Goal: Information Seeking & Learning: Learn about a topic

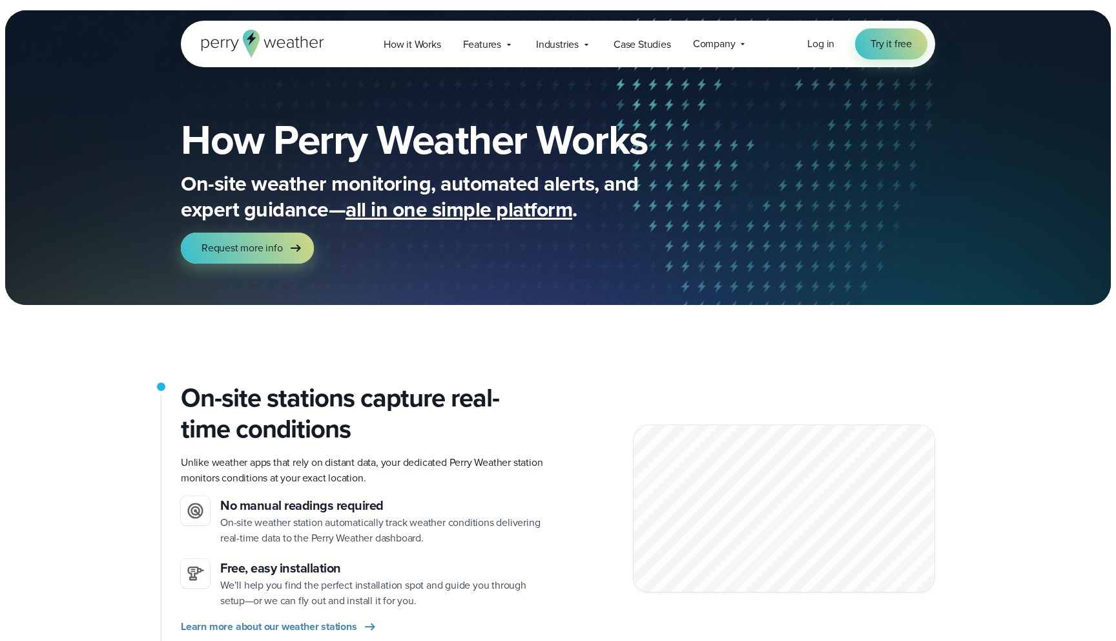
click at [397, 119] on h1 "How Perry Weather Works" at bounding box center [461, 139] width 561 height 41
click at [501, 48] on span "Features" at bounding box center [482, 45] width 38 height 16
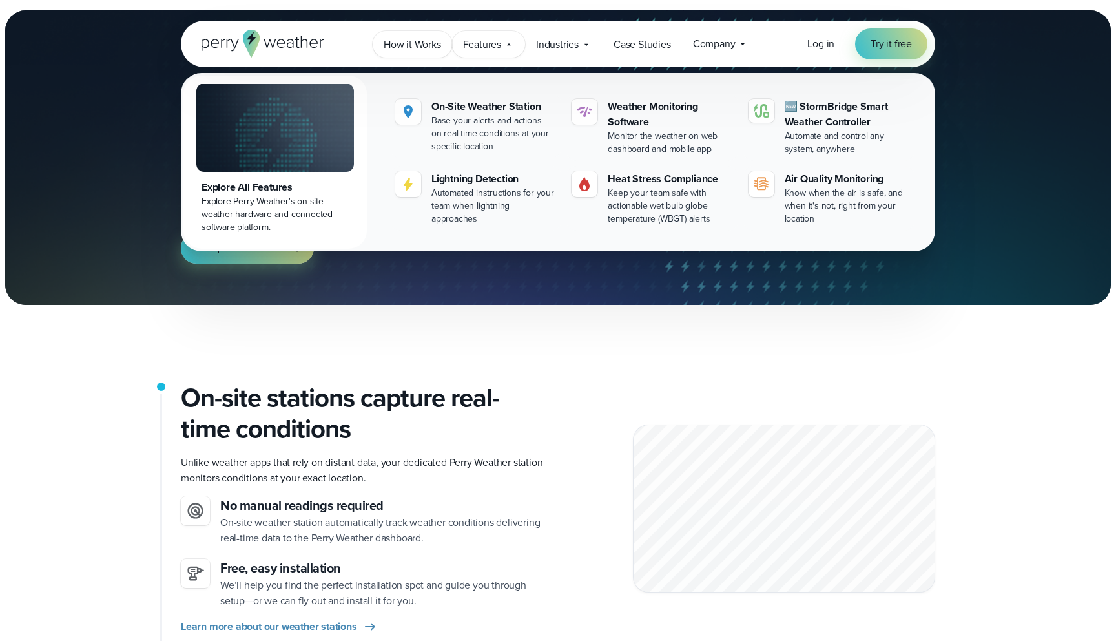
click at [380, 44] on link "How it Works" at bounding box center [412, 44] width 79 height 26
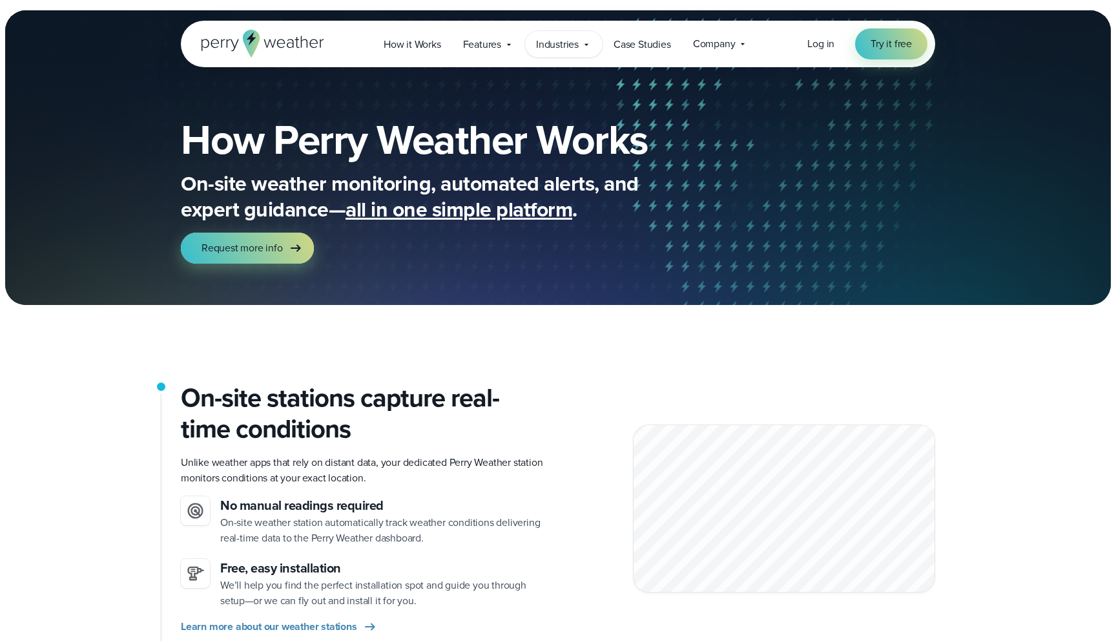
click at [561, 38] on span "Industries" at bounding box center [557, 45] width 43 height 16
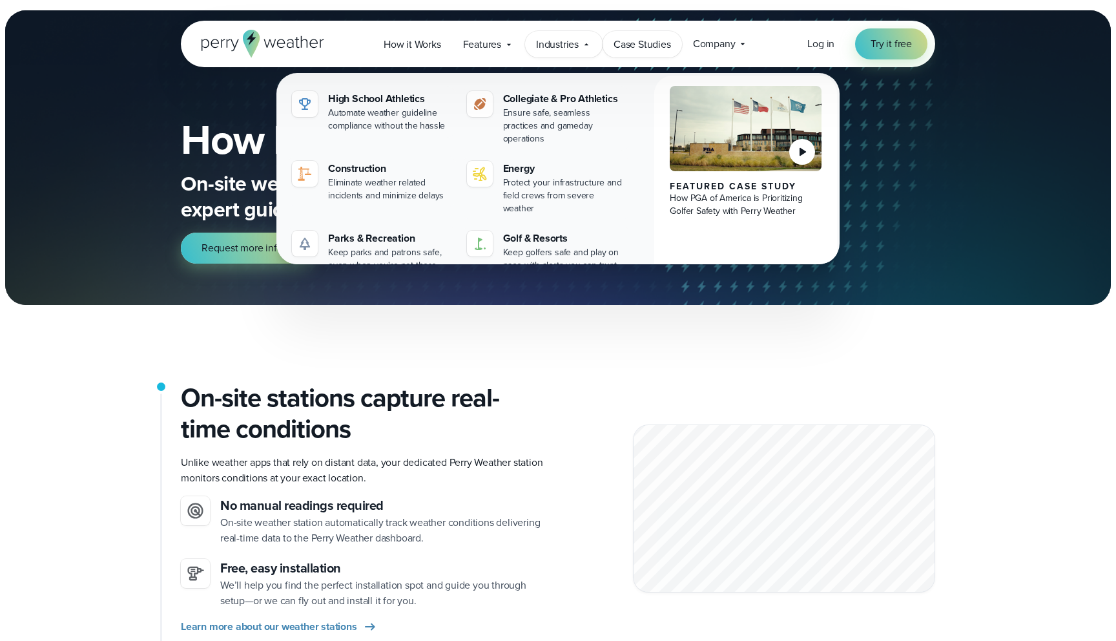
click at [651, 44] on span "Case Studies" at bounding box center [642, 45] width 57 height 16
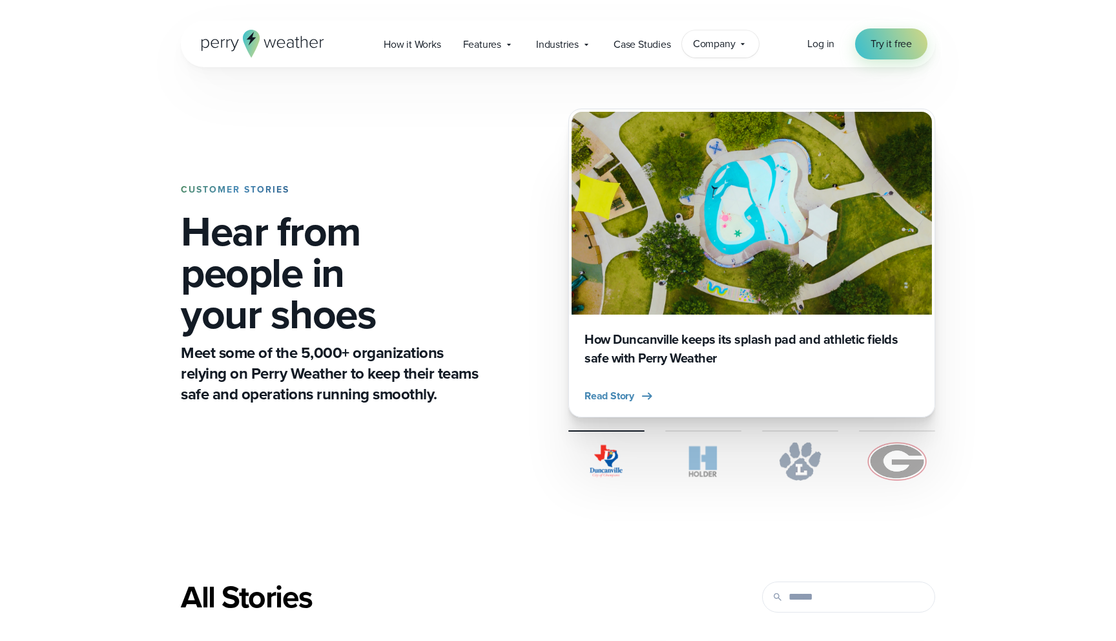
click at [731, 44] on span "Company" at bounding box center [714, 44] width 43 height 16
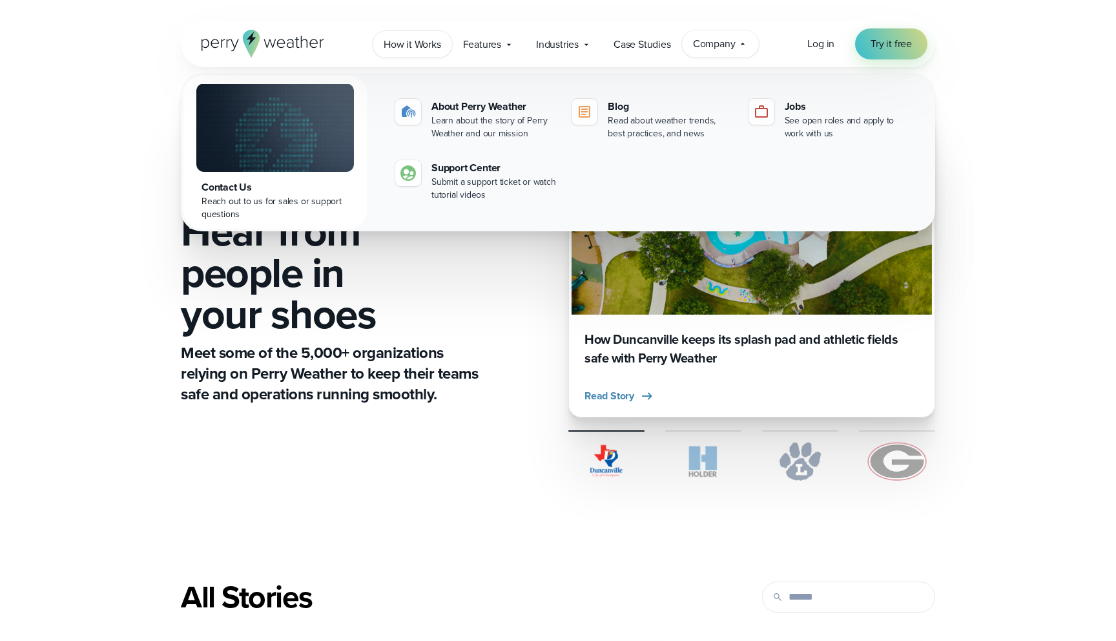
click at [406, 43] on span "How it Works" at bounding box center [412, 45] width 57 height 16
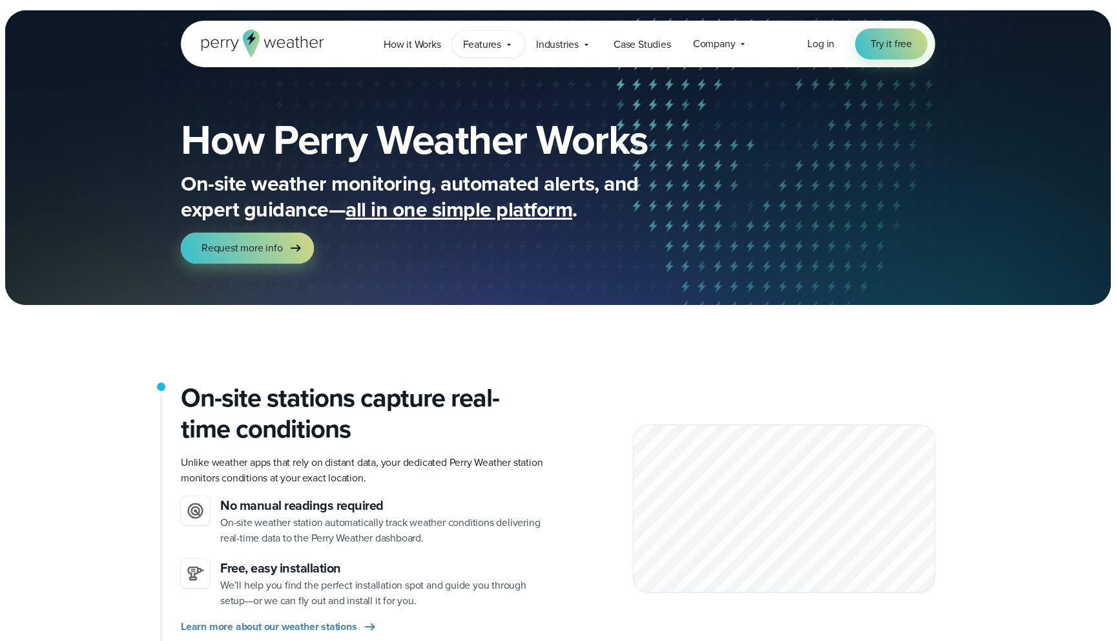
click at [479, 52] on div "Features Explore All Features Explore Perry Weather's on-site weather hardware …" at bounding box center [488, 44] width 73 height 26
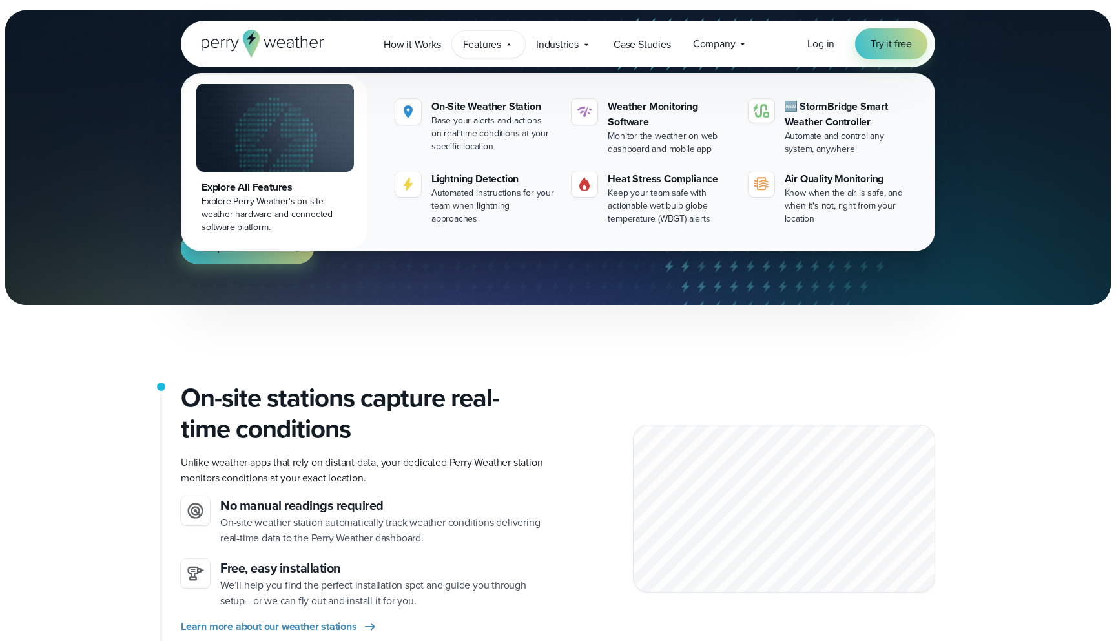
click at [329, 140] on img at bounding box center [275, 127] width 158 height 89
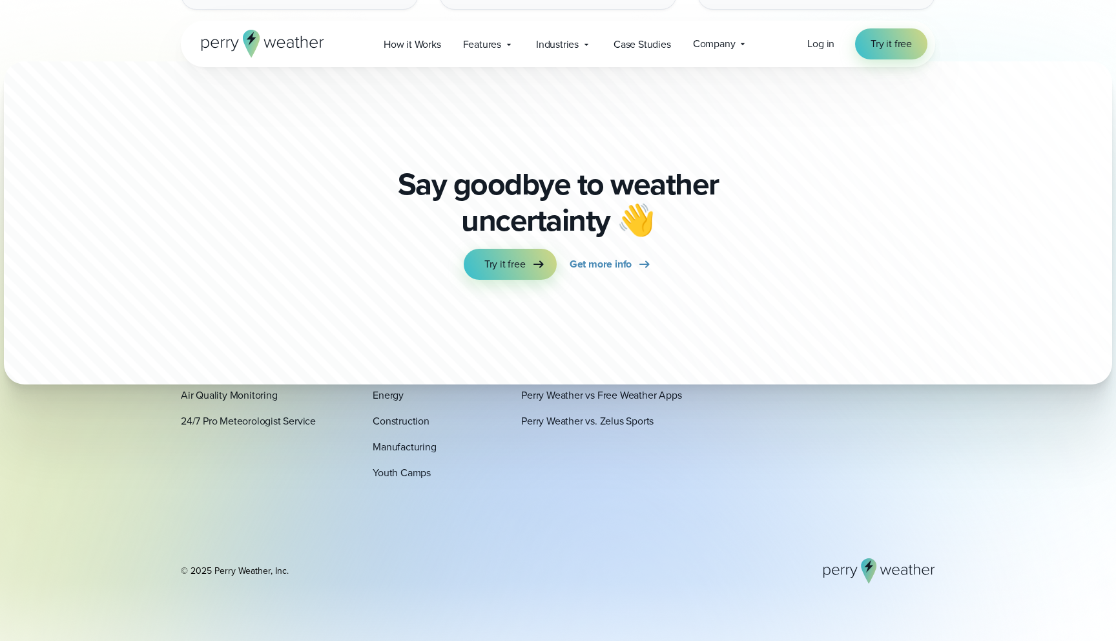
scroll to position [4365, 0]
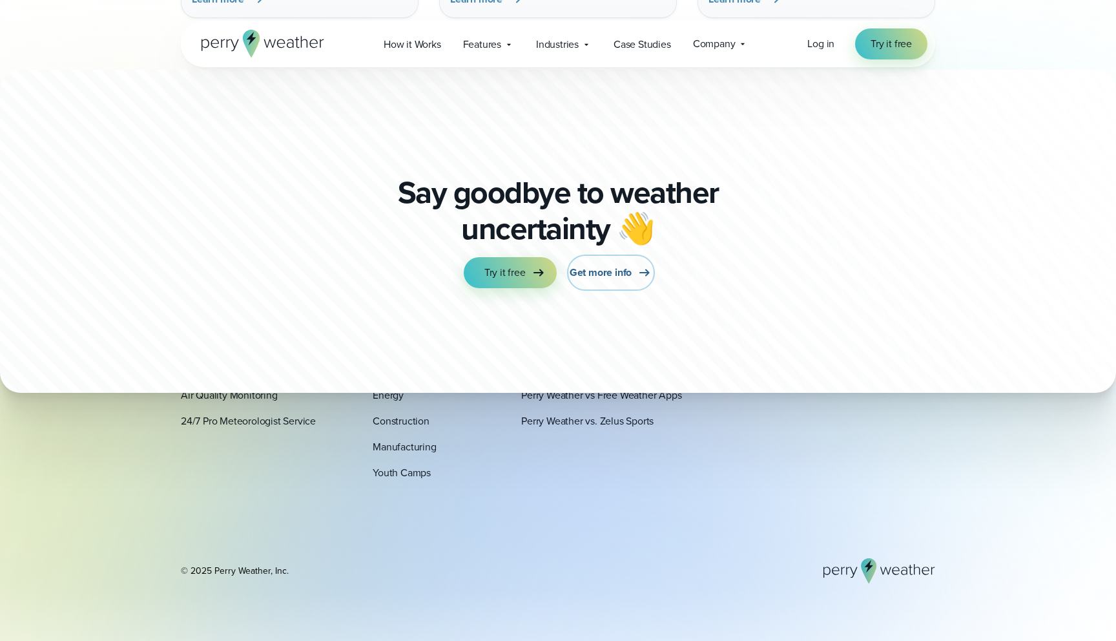
click at [597, 273] on span "Get more info" at bounding box center [601, 273] width 62 height 16
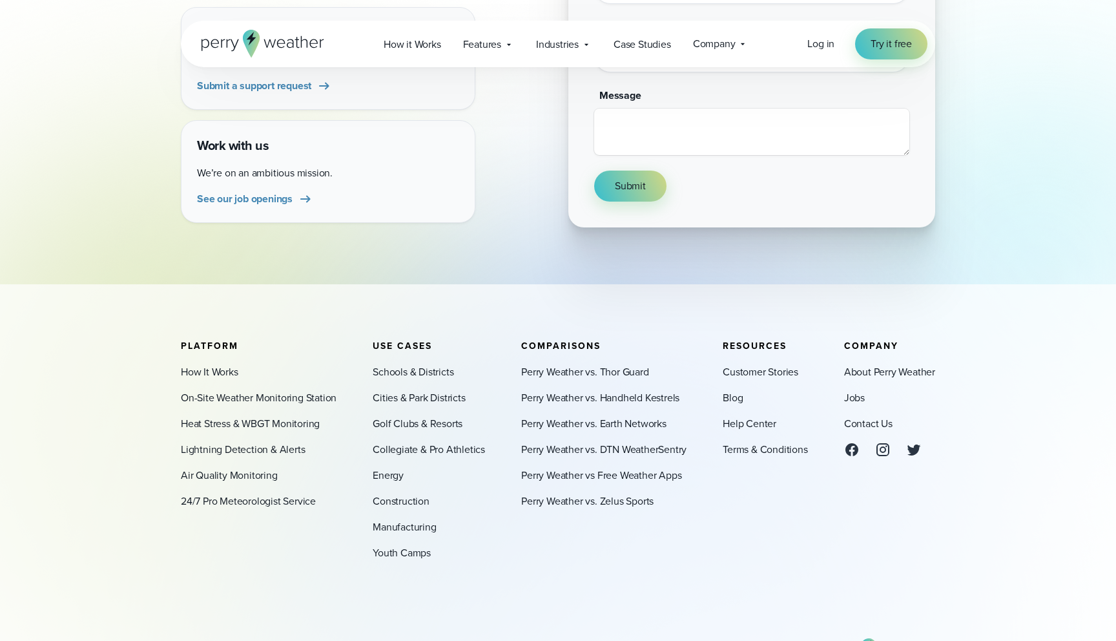
scroll to position [392, 0]
click at [559, 451] on link "Perry Weather vs. DTN WeatherSentry" at bounding box center [603, 451] width 165 height 16
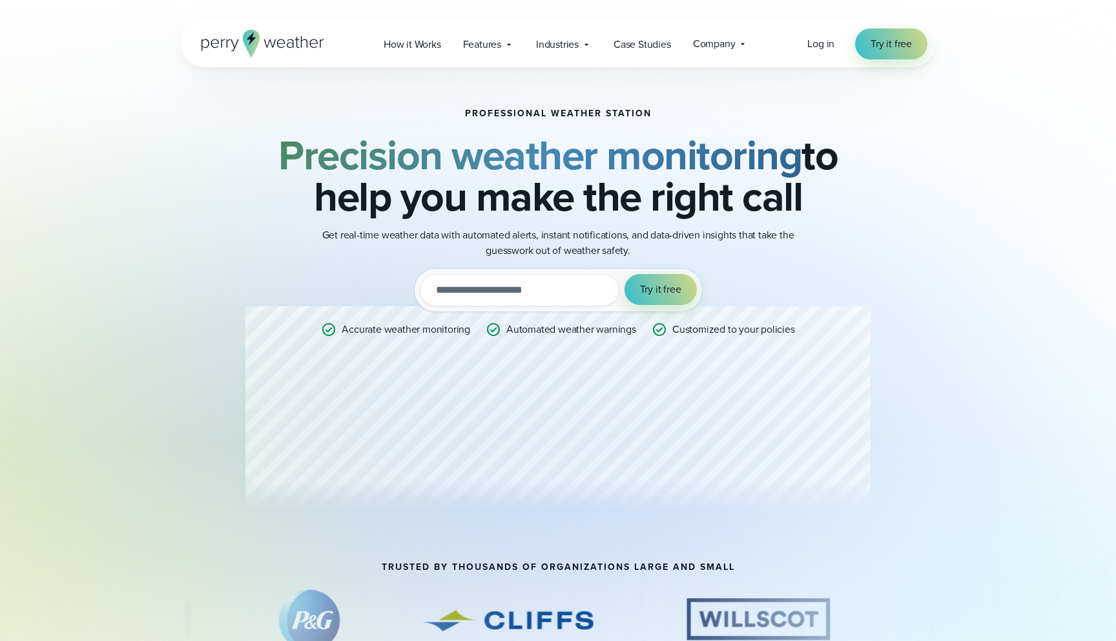
click at [312, 47] on icon at bounding box center [313, 43] width 8 height 9
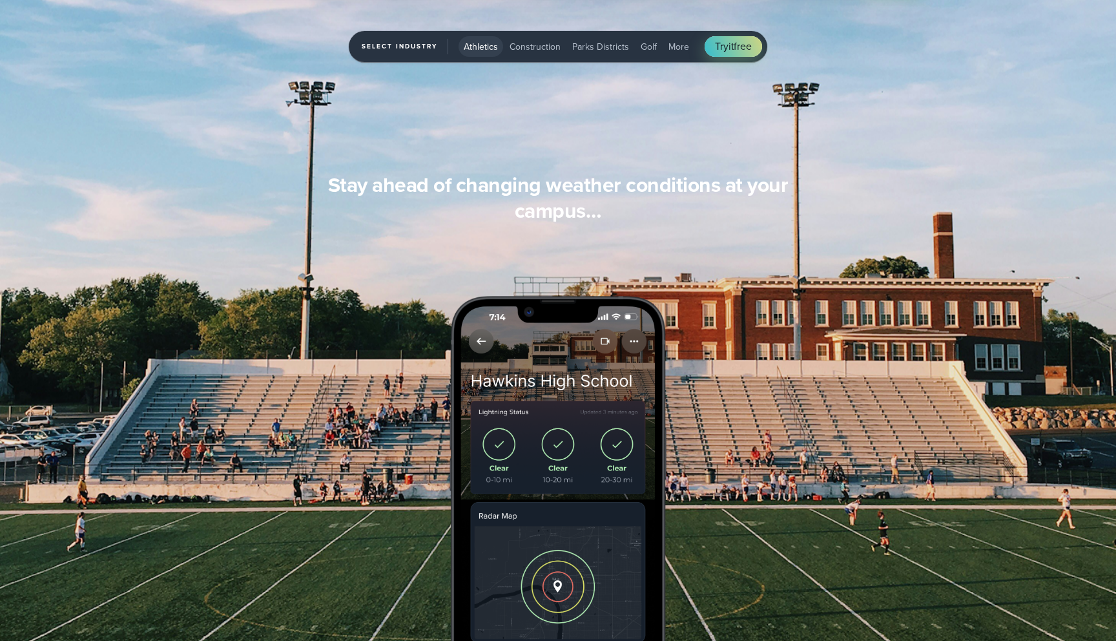
scroll to position [1178, 0]
